Goal: Transaction & Acquisition: Book appointment/travel/reservation

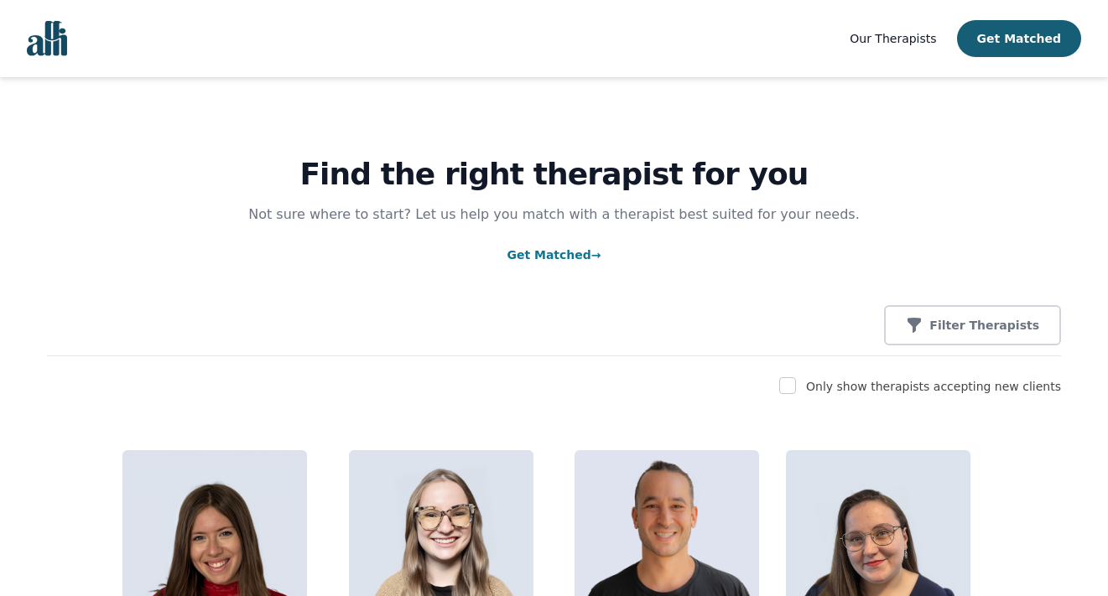
scroll to position [9519, 0]
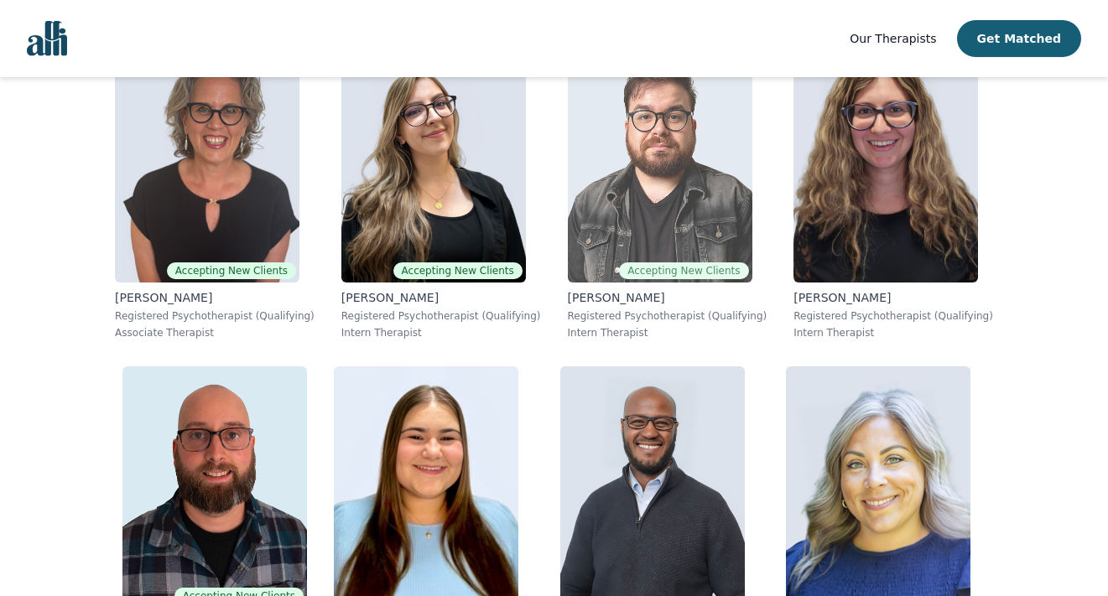
click at [651, 252] on img at bounding box center [660, 161] width 184 height 241
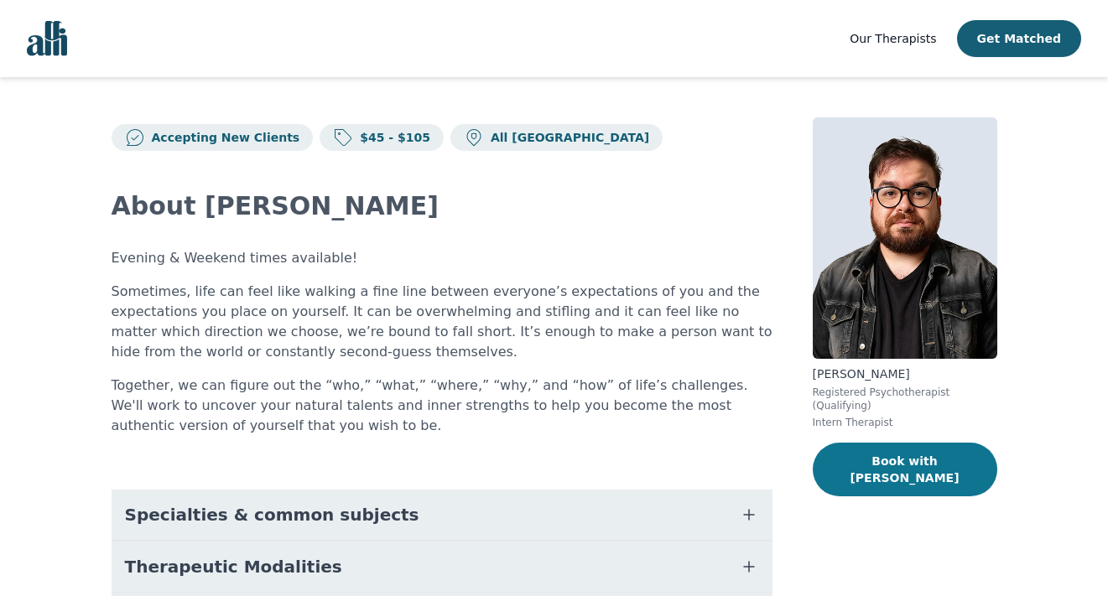
click at [902, 453] on button "Book with [PERSON_NAME]" at bounding box center [905, 470] width 184 height 54
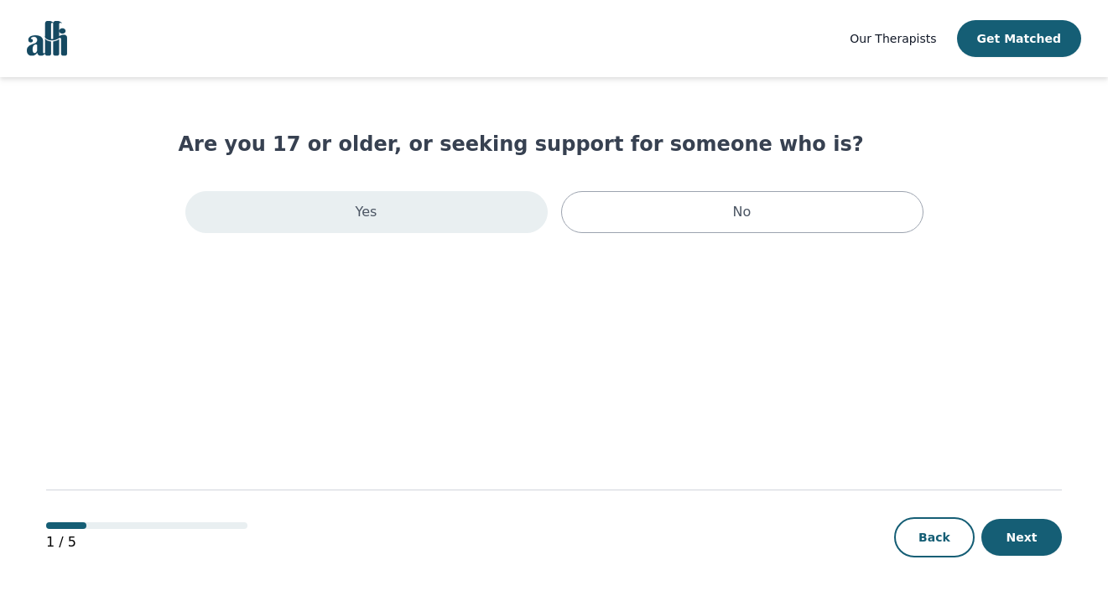
click at [452, 215] on div "Yes" at bounding box center [366, 212] width 362 height 42
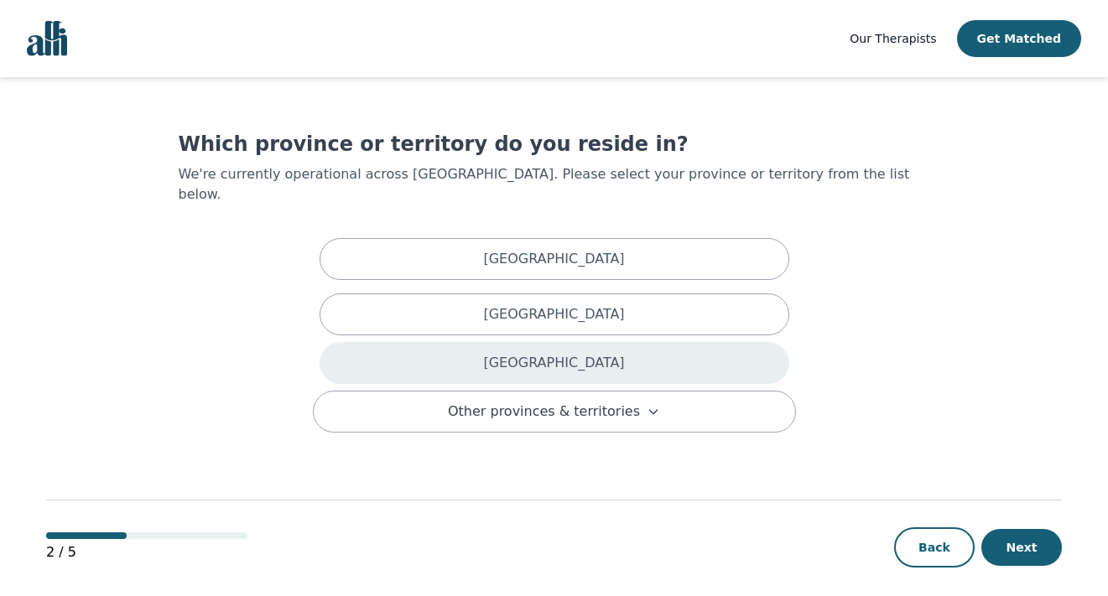
click at [477, 345] on div "[GEOGRAPHIC_DATA]" at bounding box center [554, 363] width 470 height 42
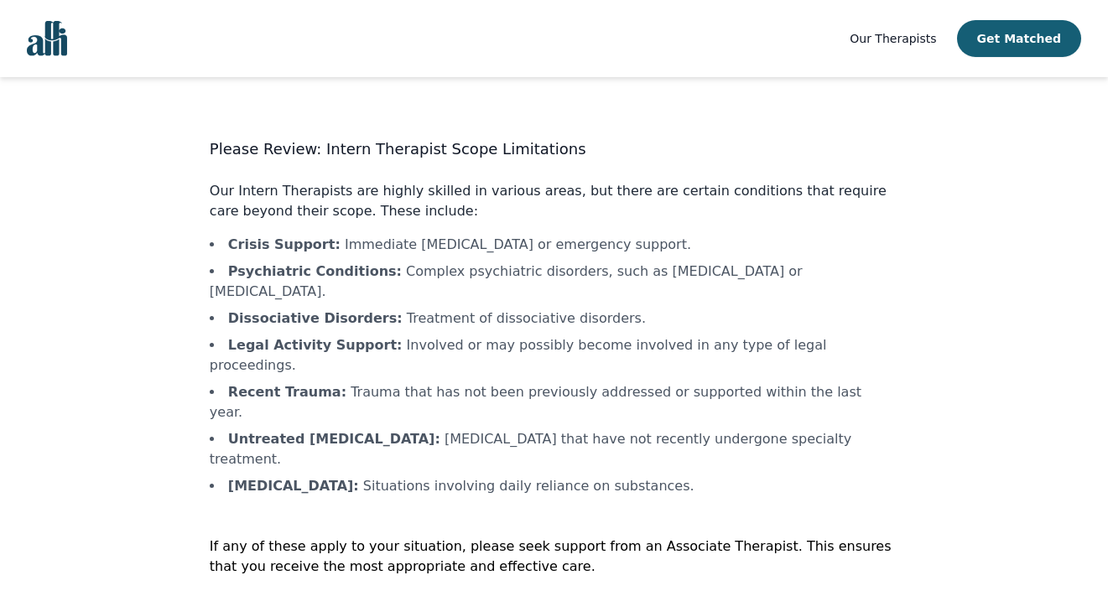
scroll to position [2, 0]
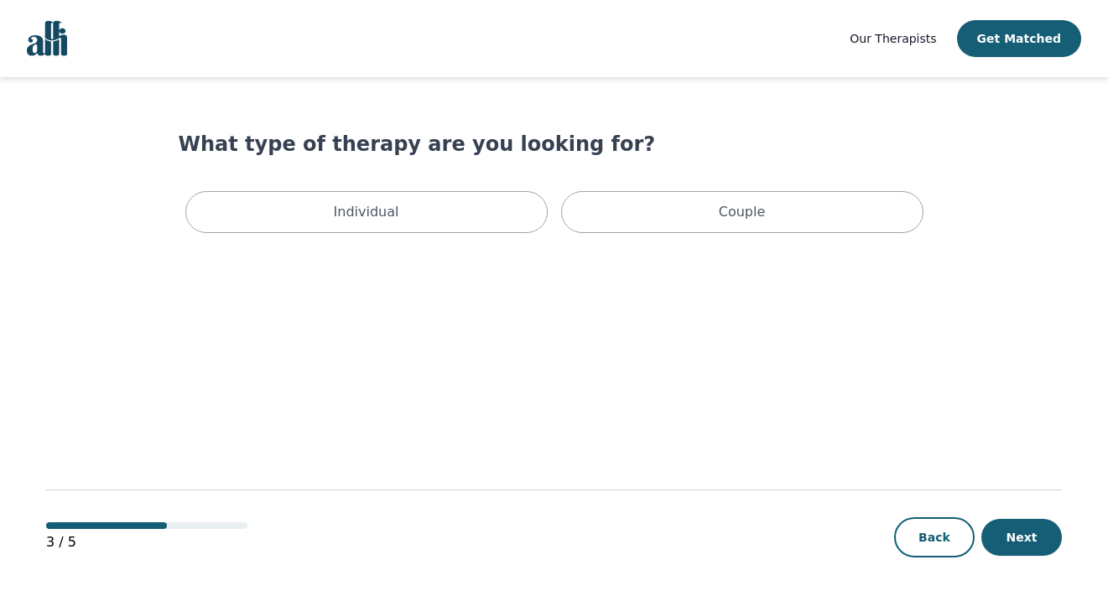
scroll to position [2, 0]
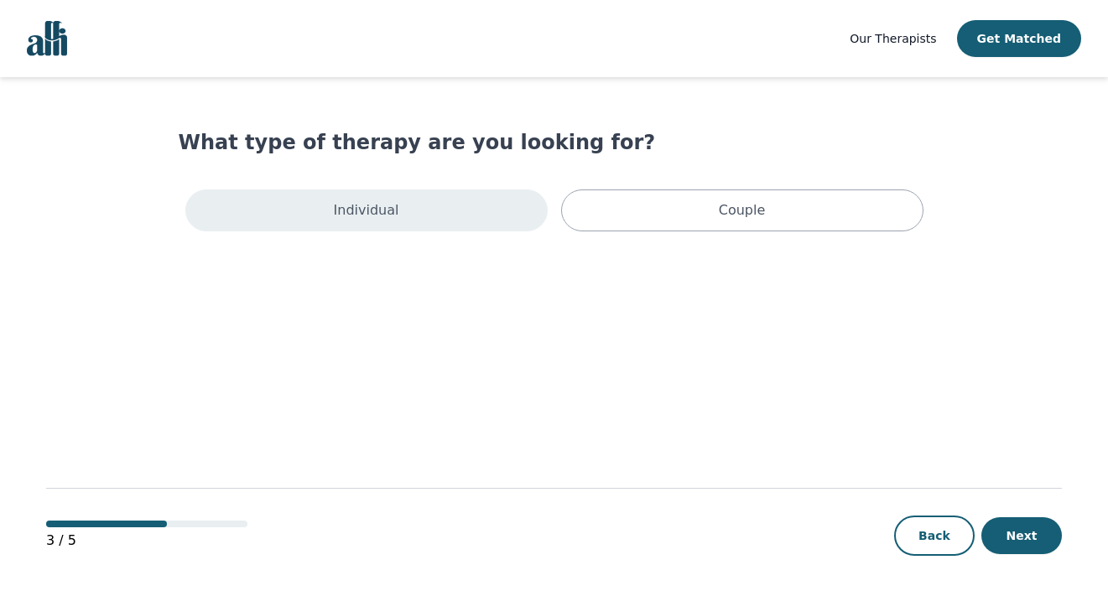
click at [482, 219] on div "Individual" at bounding box center [366, 211] width 362 height 42
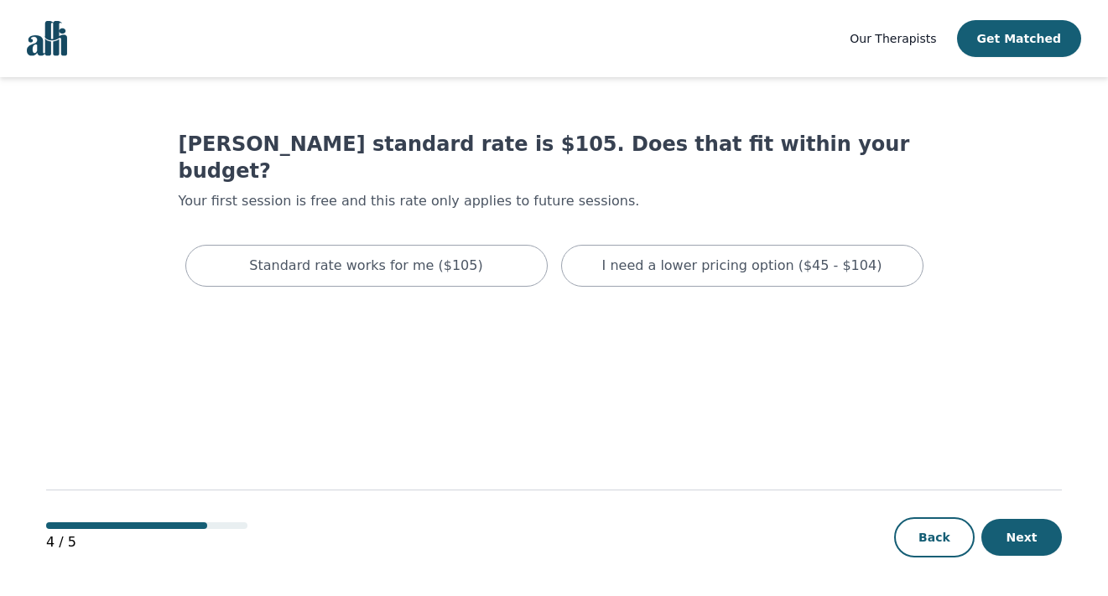
scroll to position [2, 0]
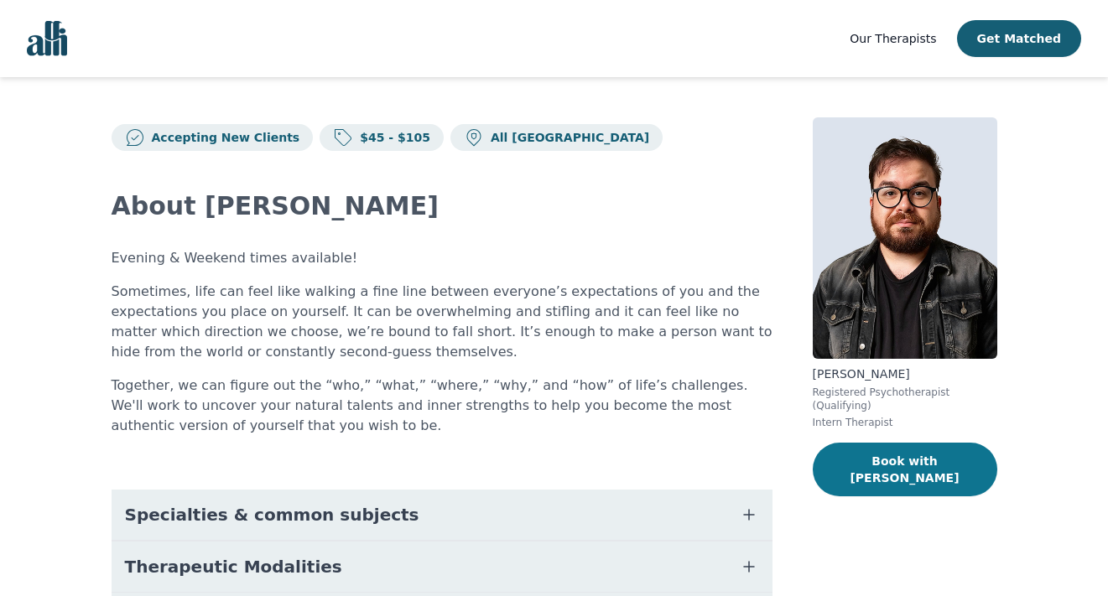
click at [898, 444] on button "Book with [PERSON_NAME]" at bounding box center [905, 470] width 184 height 54
